Goal: Information Seeking & Learning: Learn about a topic

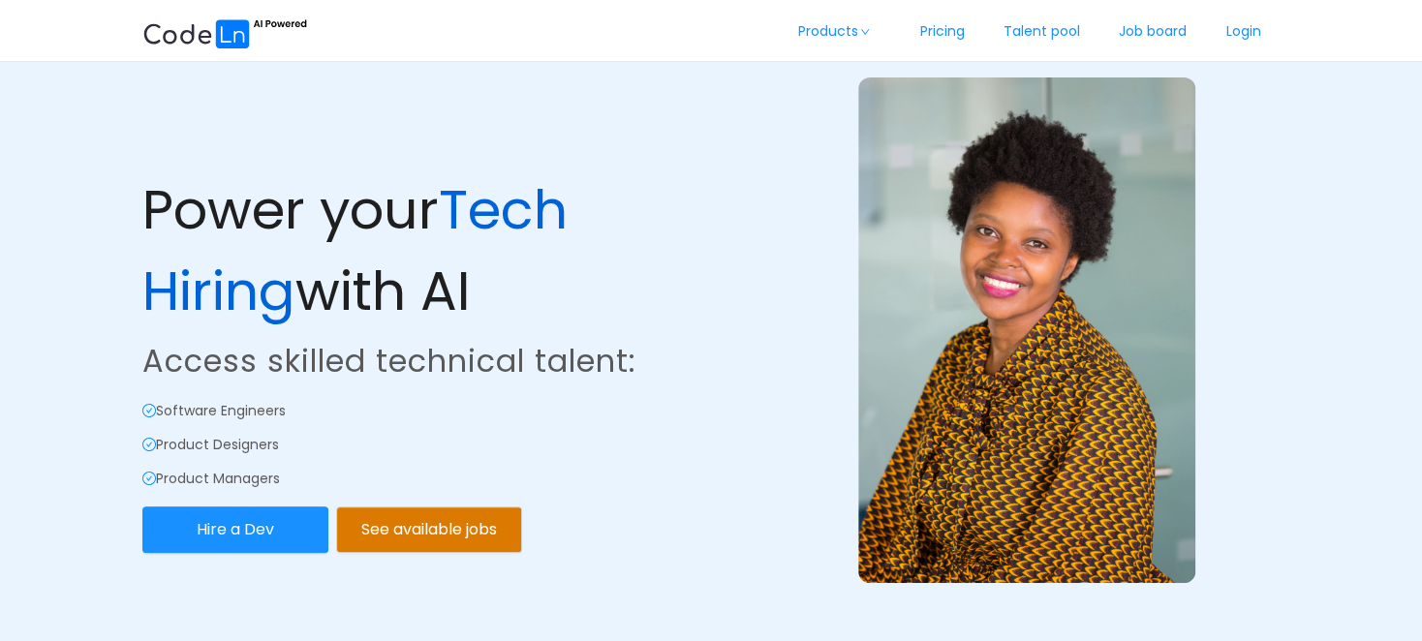
drag, startPoint x: 422, startPoint y: 31, endPoint x: 376, endPoint y: 83, distance: 70.0
click at [376, 83] on div "Power your Tech Hiring with AI Access skilled technical talent: Software Engine…" at bounding box center [425, 276] width 572 height 561
click at [1238, 36] on link "Login" at bounding box center [1243, 32] width 74 height 64
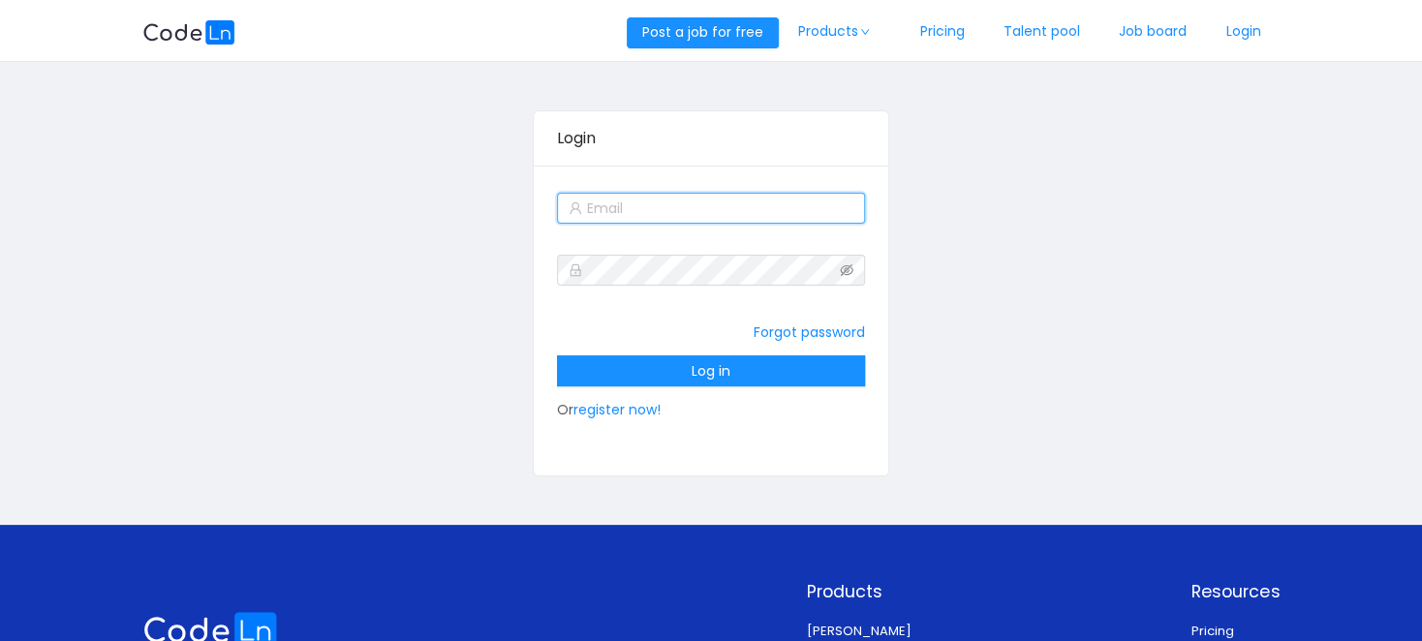
type input "[EMAIL_ADDRESS][DOMAIN_NAME]"
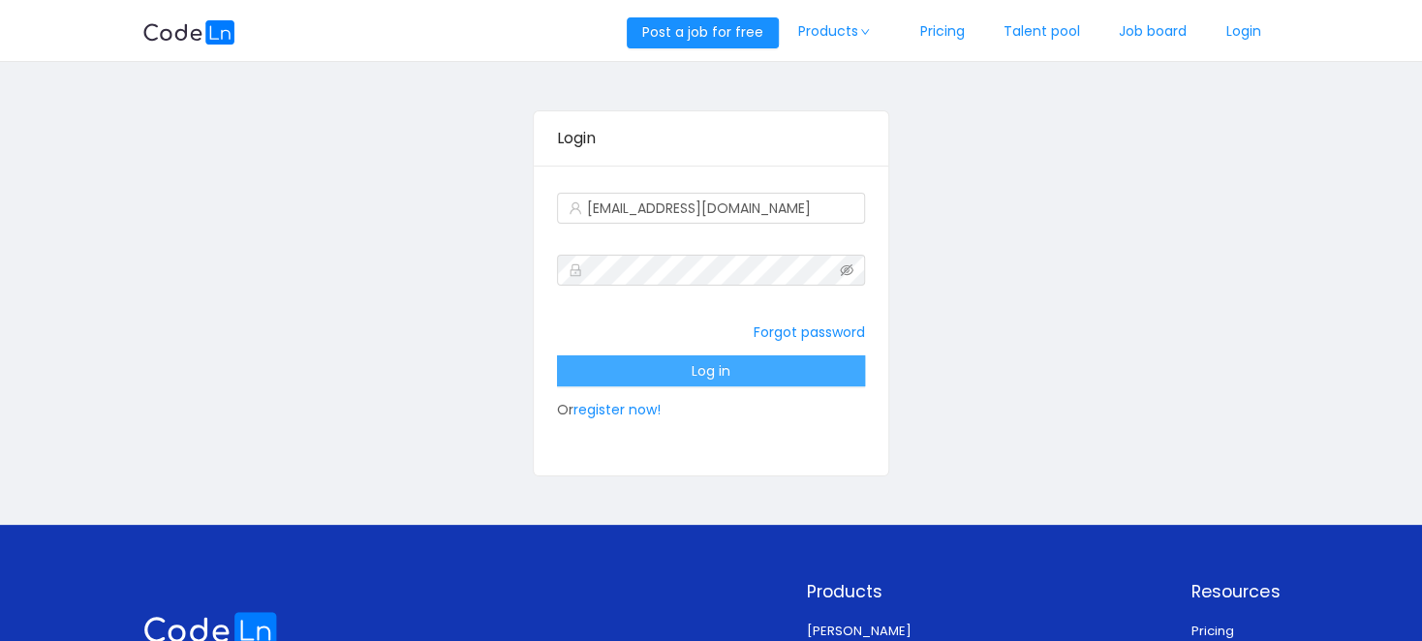
click at [701, 378] on button "Log in" at bounding box center [711, 370] width 308 height 31
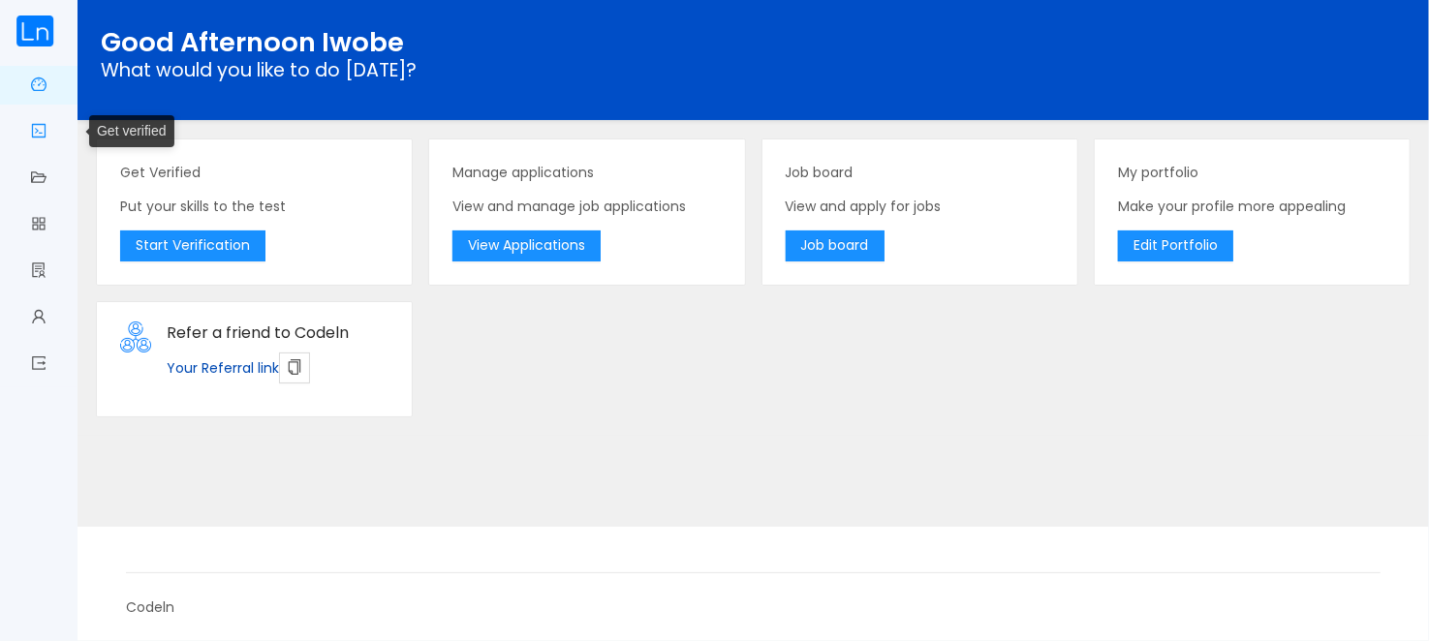
click at [38, 130] on link "Get verified" at bounding box center [38, 132] width 15 height 41
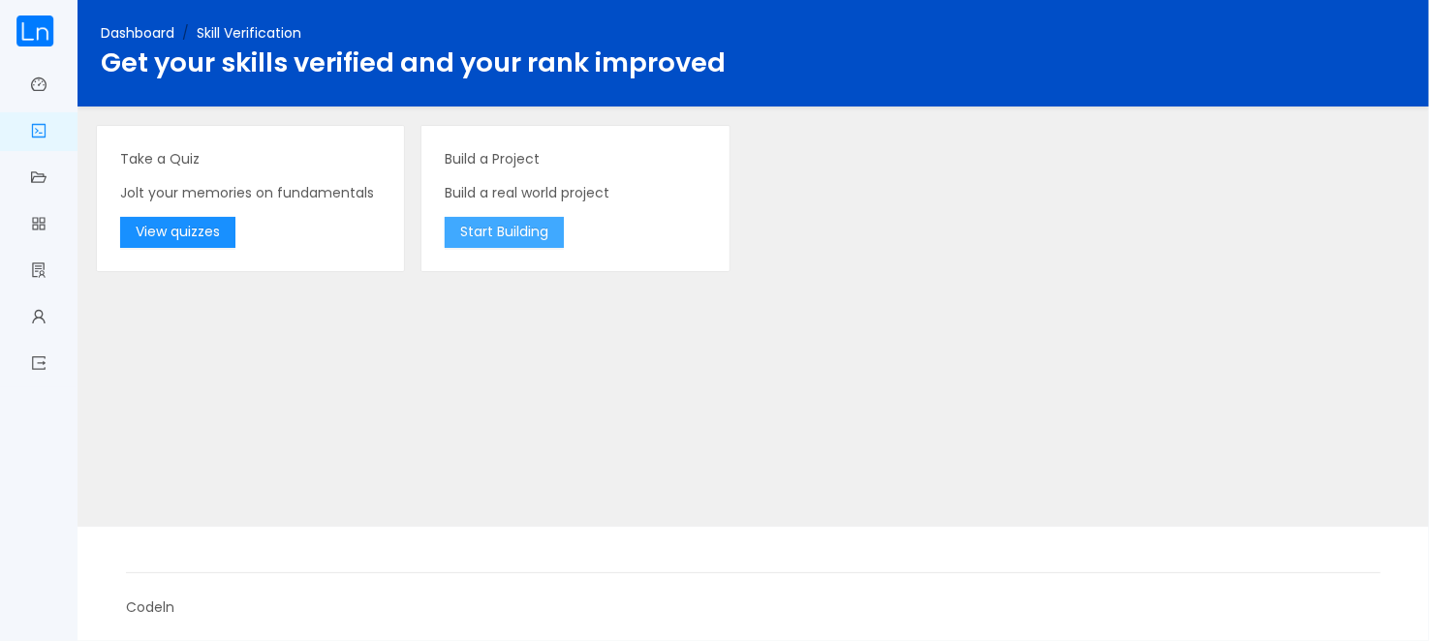
click at [503, 228] on button "Start Building" at bounding box center [504, 232] width 119 height 31
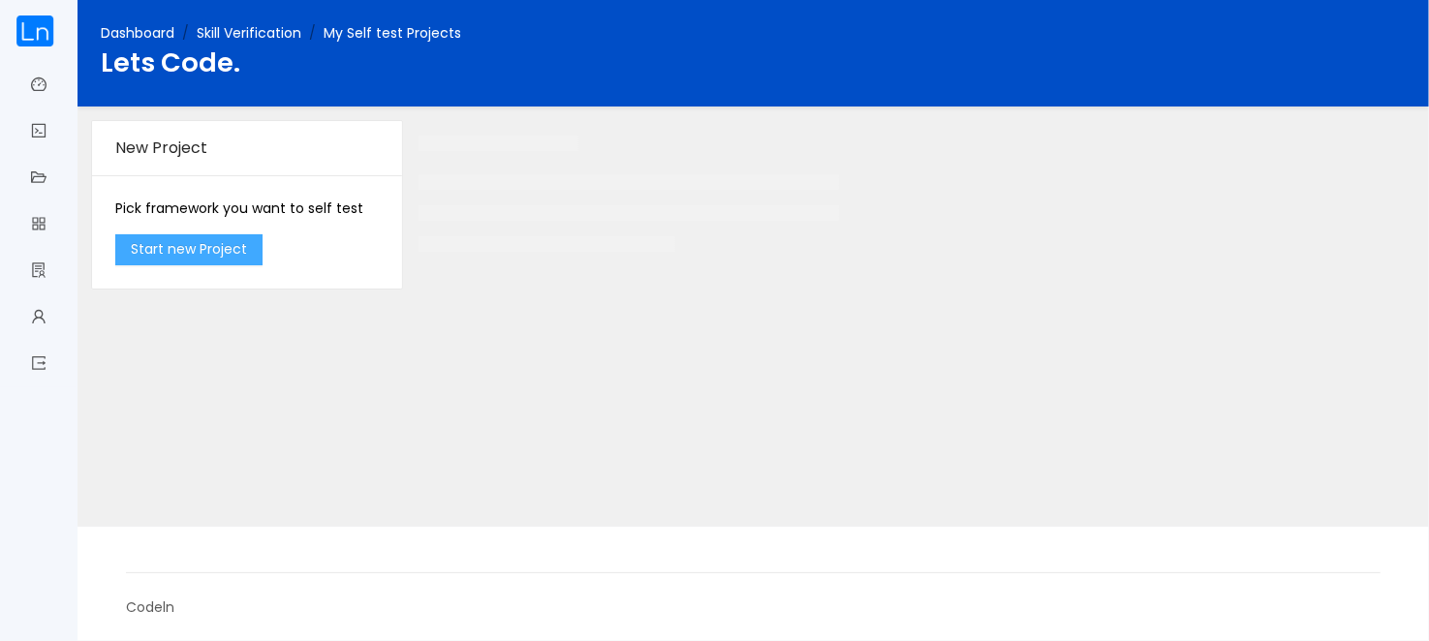
click at [244, 237] on button "Start new Project" at bounding box center [188, 249] width 147 height 31
click at [45, 27] on img at bounding box center [34, 30] width 39 height 31
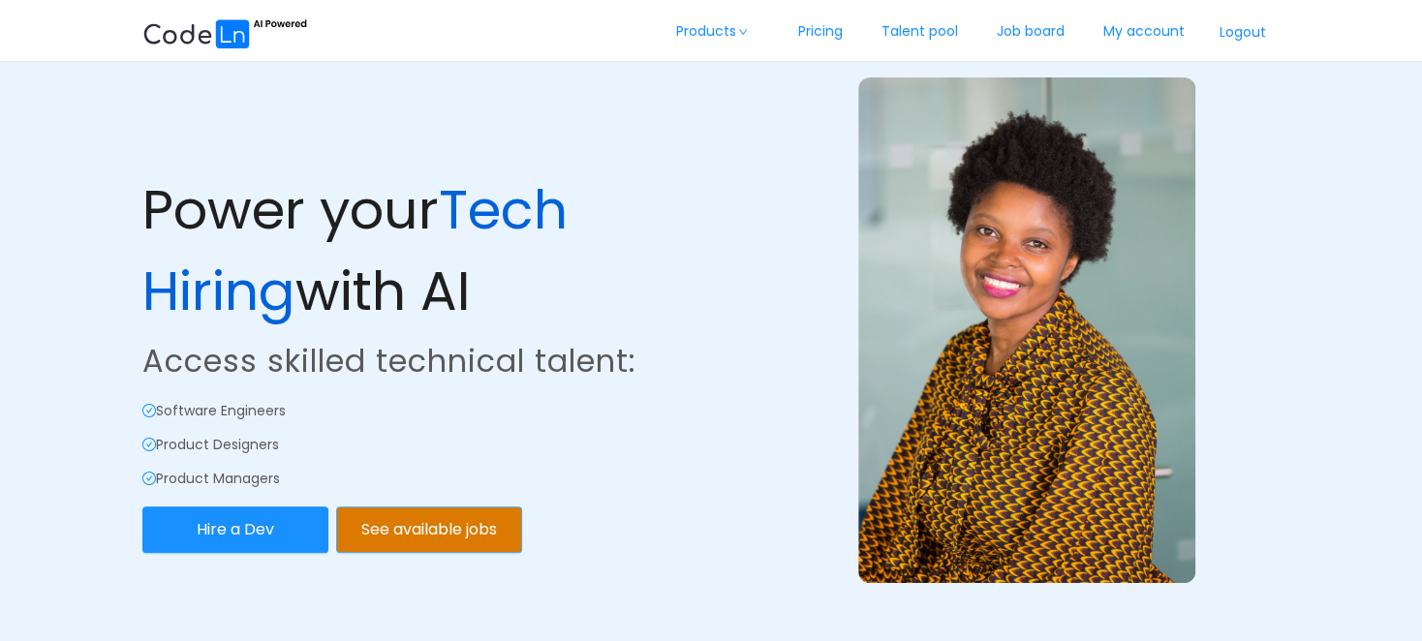
click at [447, 530] on button "See available jobs" at bounding box center [429, 530] width 186 height 46
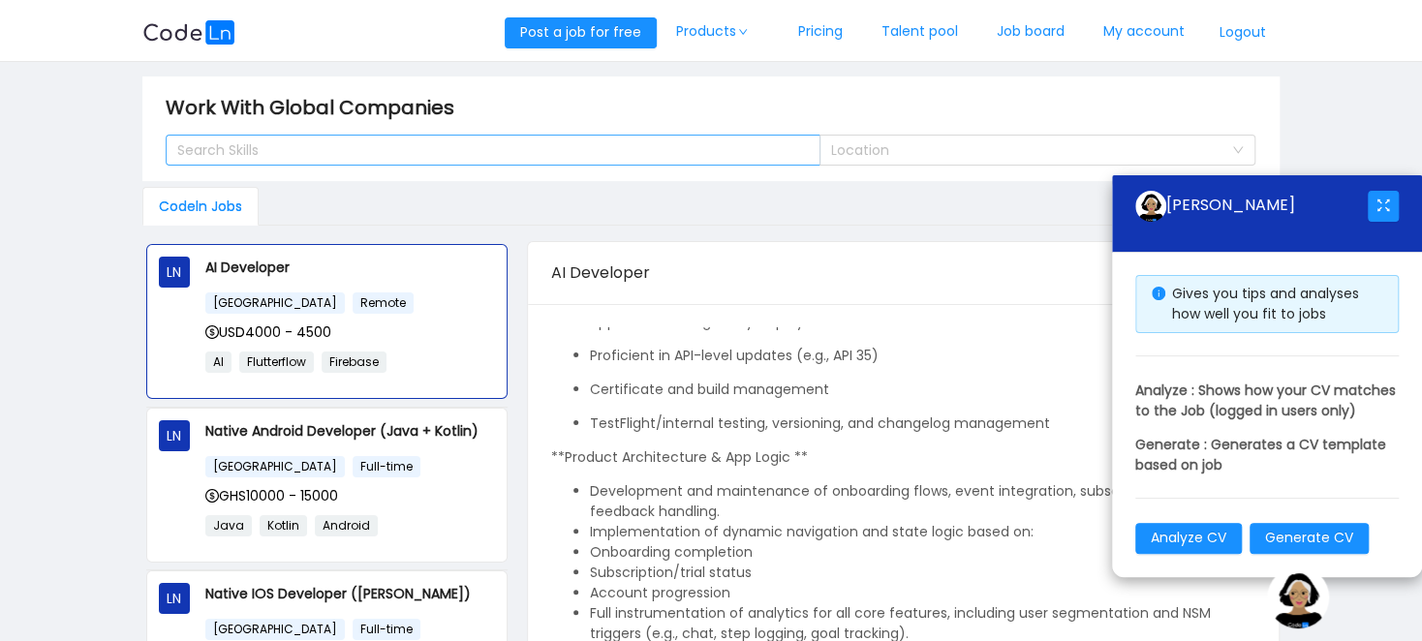
click at [394, 152] on div "Search Skills" at bounding box center [484, 149] width 614 height 19
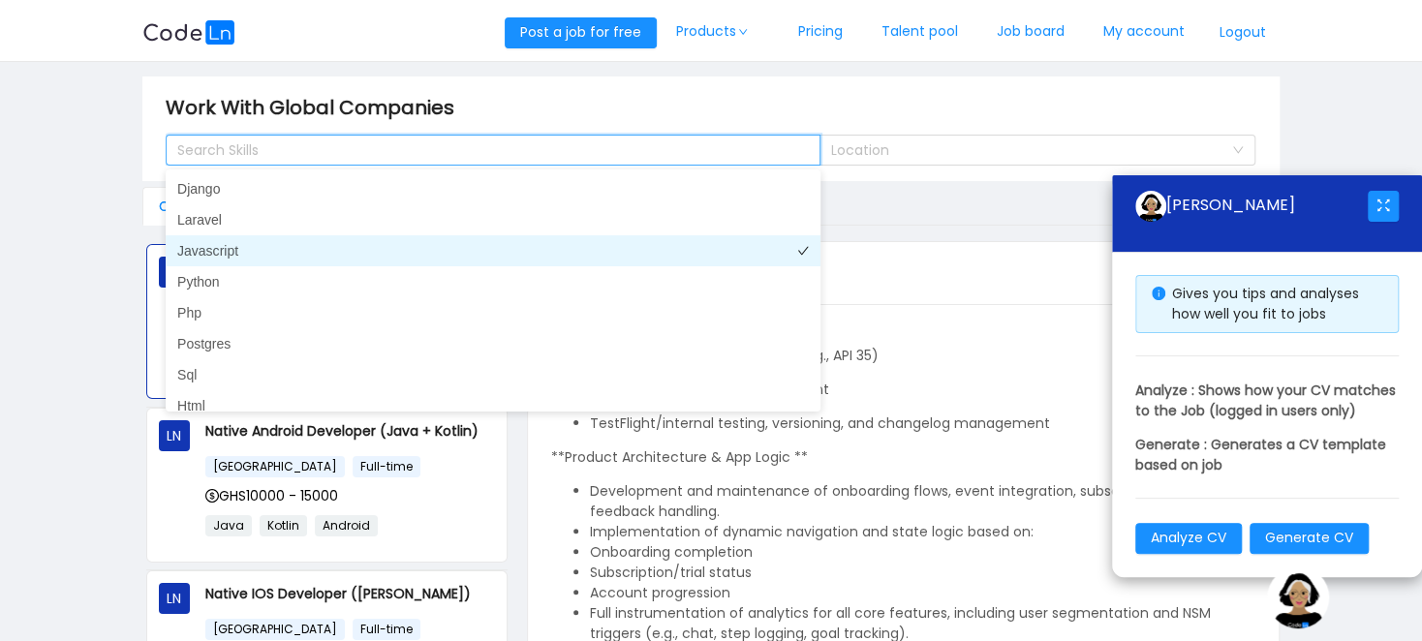
click at [321, 250] on li "Javascript" at bounding box center [493, 250] width 655 height 31
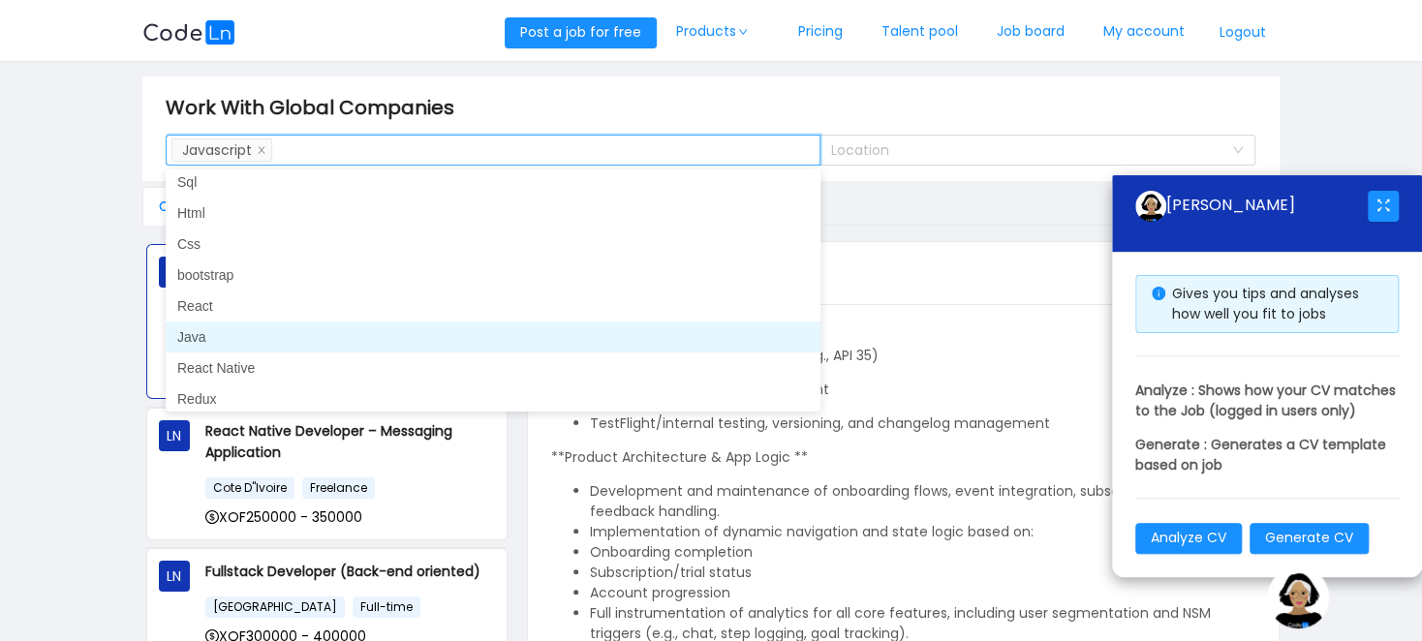
scroll to position [291, 0]
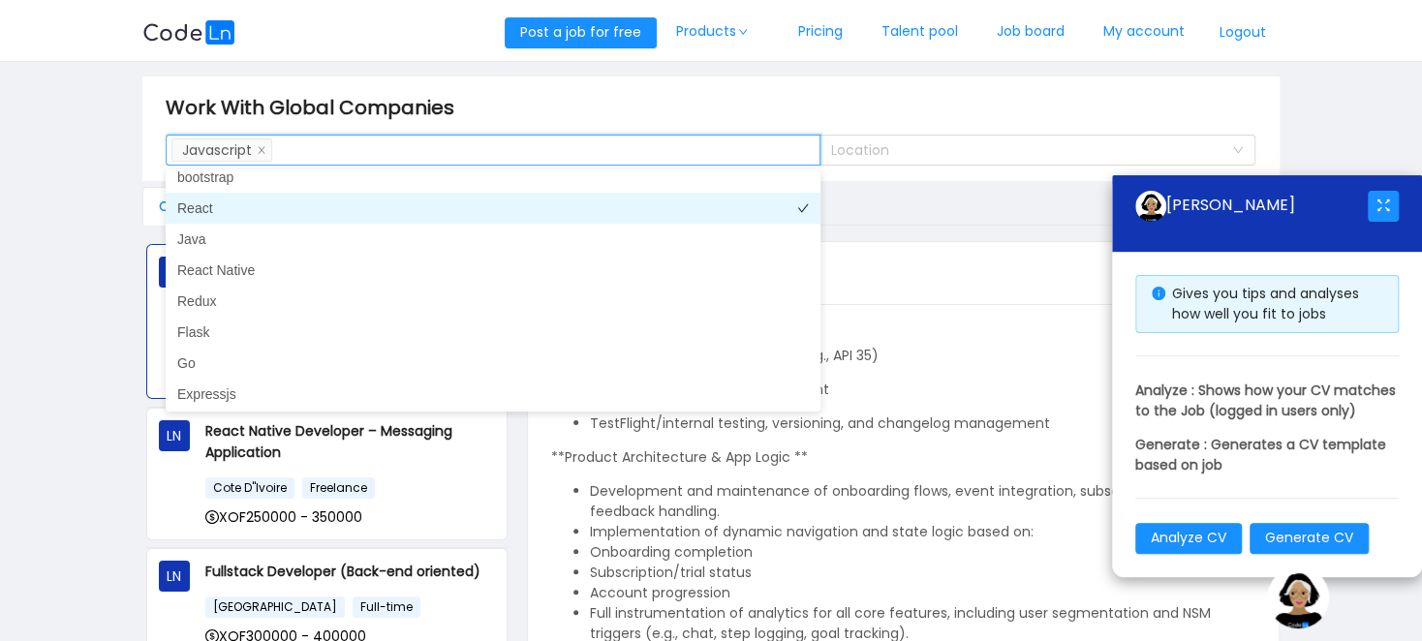
click at [251, 209] on li "React" at bounding box center [493, 208] width 655 height 31
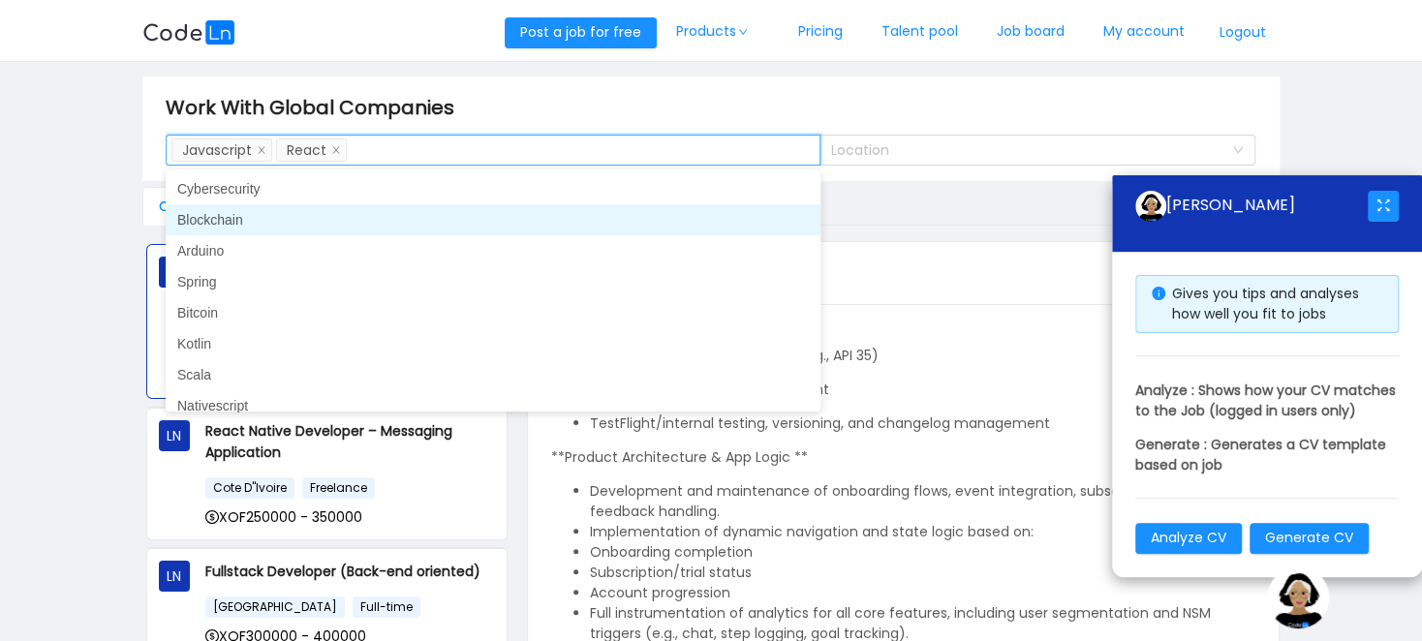
scroll to position [872, 0]
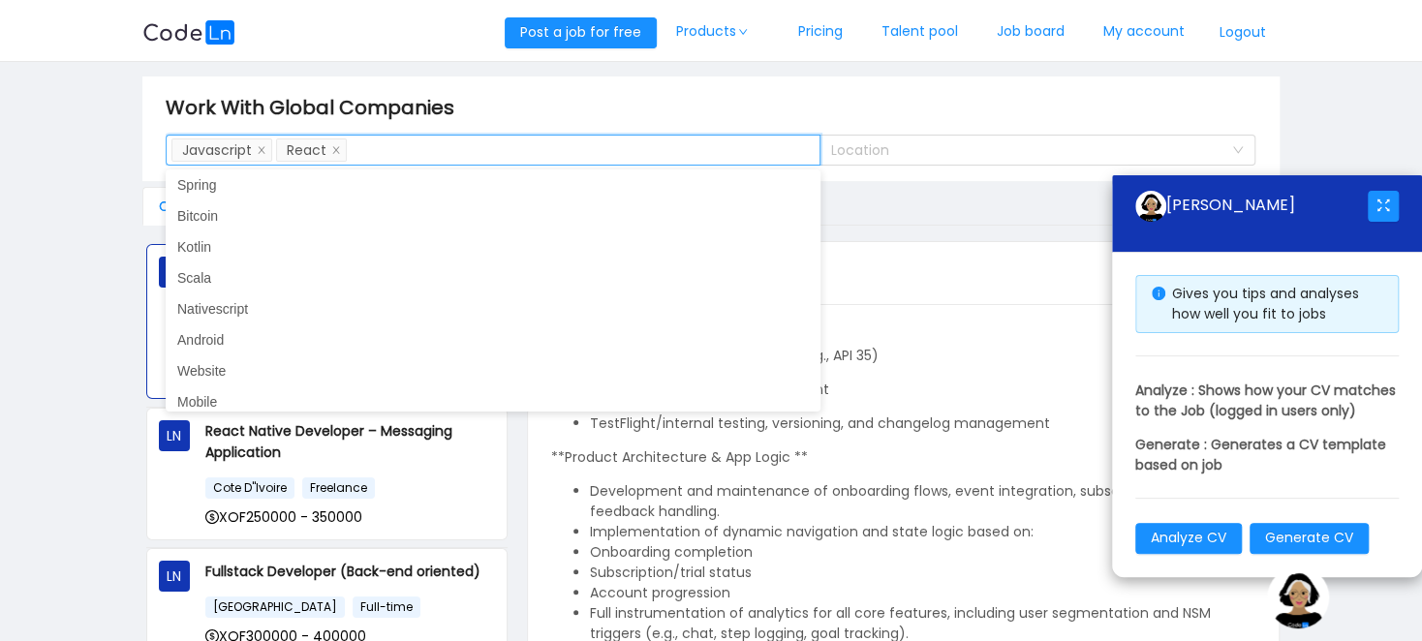
click at [909, 235] on div "Codeln Jobs LN AI Developer [GEOGRAPHIC_DATA] Remote USD4000 - 4500 AI Flutterf…" at bounding box center [710, 436] width 1137 height 498
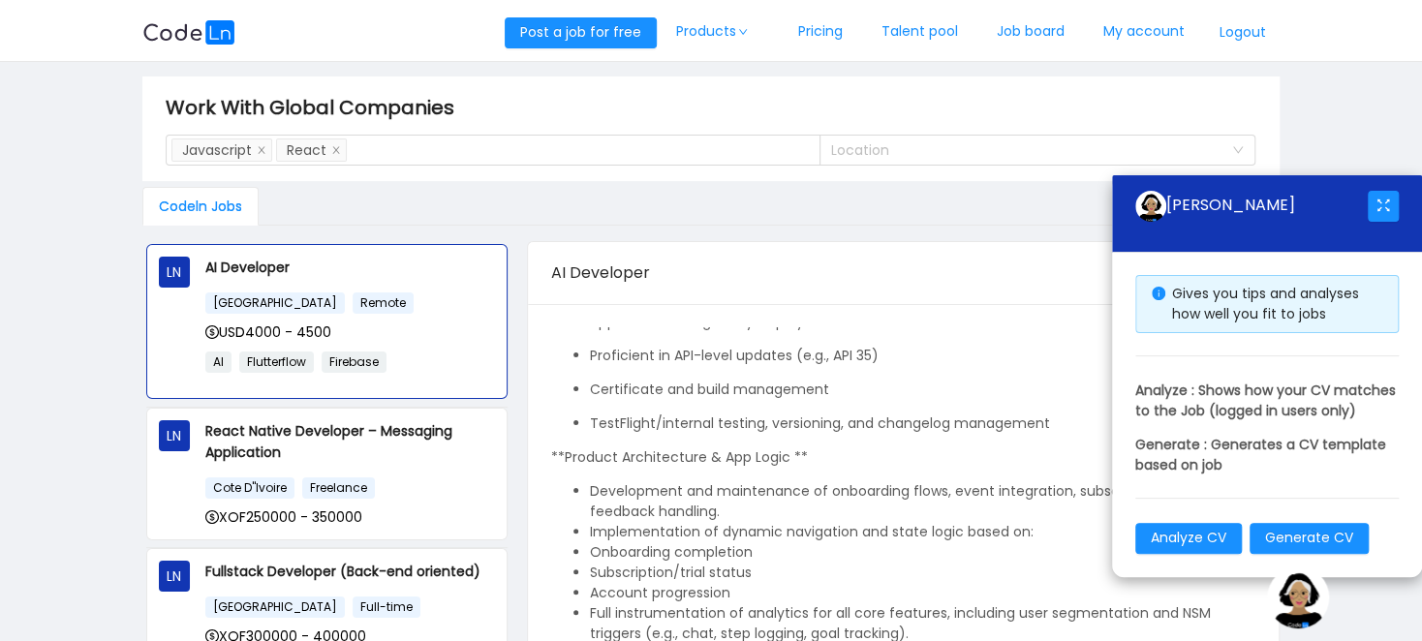
click at [926, 216] on div "Codeln Jobs" at bounding box center [710, 206] width 1137 height 39
click at [707, 140] on div "Search Skills Javascript React" at bounding box center [485, 150] width 629 height 29
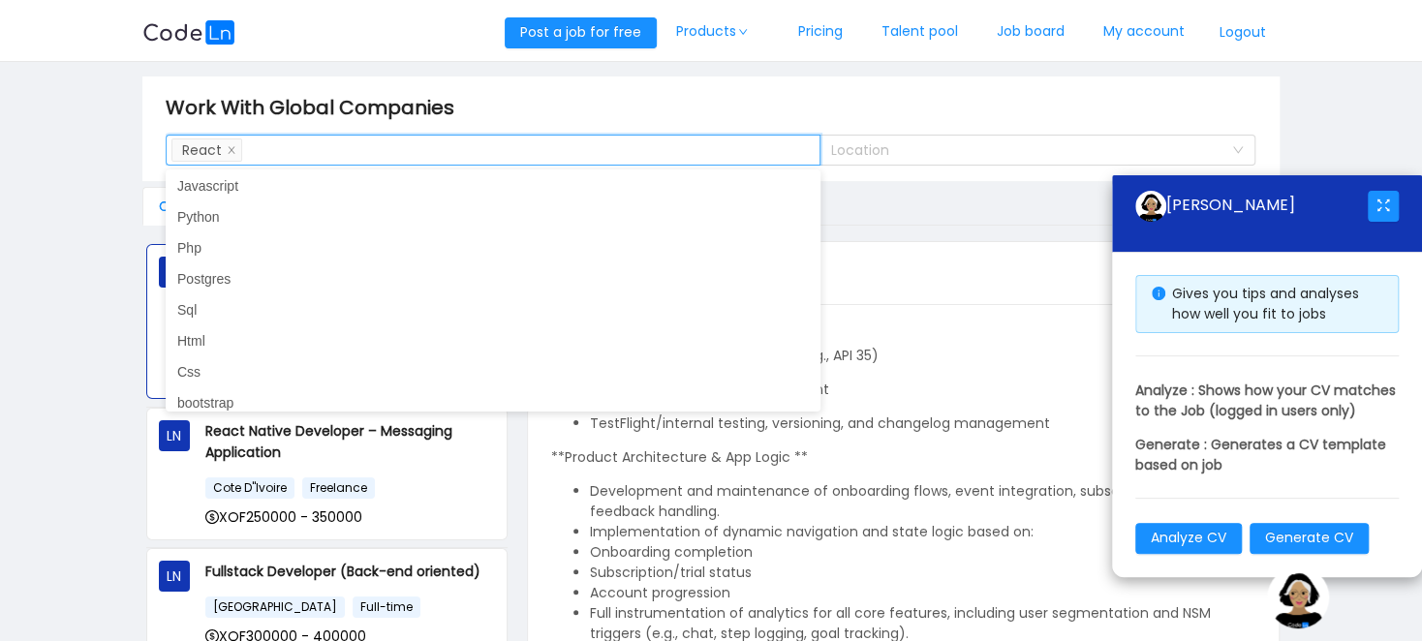
click at [74, 231] on main "Work With Global Companies Search Skills React Location Codeln Jobs LN AI Devel…" at bounding box center [711, 380] width 1422 height 636
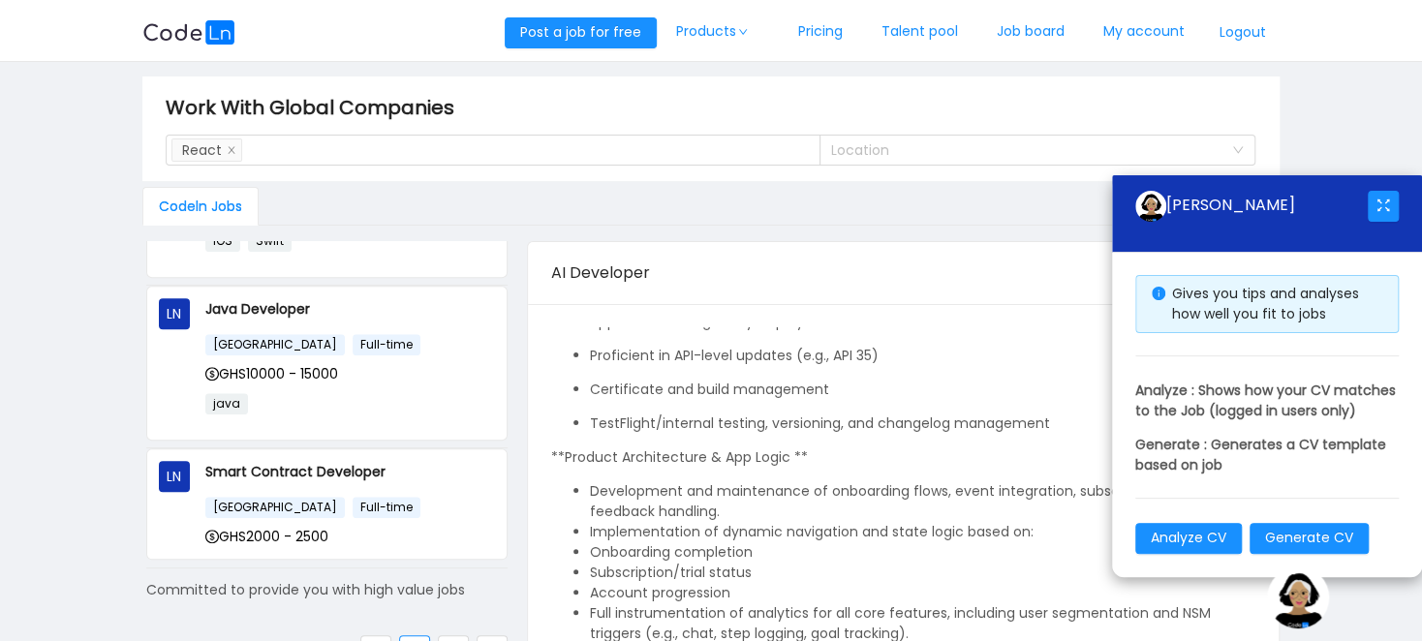
scroll to position [1067, 0]
